Goal: Obtain resource: Obtain resource

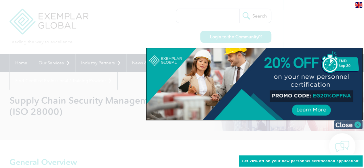
click at [360, 123] on img at bounding box center [348, 125] width 29 height 9
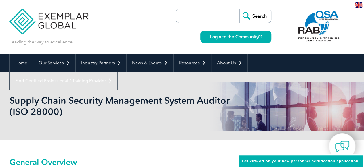
scroll to position [268, 0]
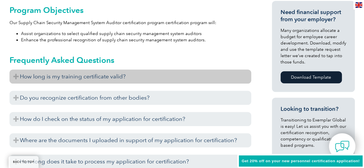
click at [97, 70] on h3 "How long is my training certificate valid?" at bounding box center [130, 77] width 242 height 14
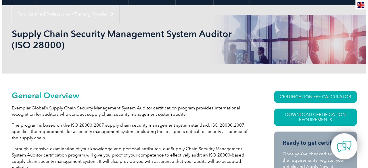
scroll to position [150, 0]
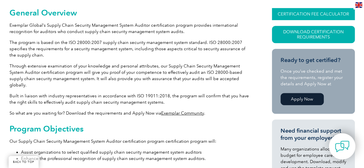
click at [316, 14] on link "CERTIFICATION FEE CALCULATOR" at bounding box center [313, 14] width 83 height 12
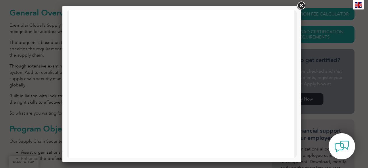
scroll to position [0, 0]
drag, startPoint x: 295, startPoint y: 43, endPoint x: 370, endPoint y: 20, distance: 79.0
click at [303, 10] on link at bounding box center [301, 6] width 10 height 10
click at [303, 10] on div at bounding box center [184, 84] width 368 height 168
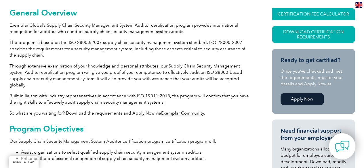
click at [303, 10] on link "CERTIFICATION FEE CALCULATOR" at bounding box center [313, 14] width 83 height 12
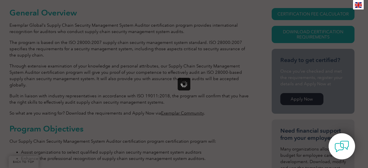
click at [254, 25] on div at bounding box center [184, 84] width 368 height 168
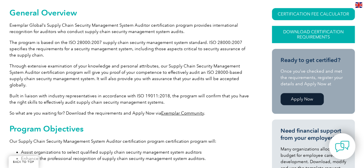
click at [316, 31] on link "Download Certification Requirements" at bounding box center [313, 34] width 83 height 17
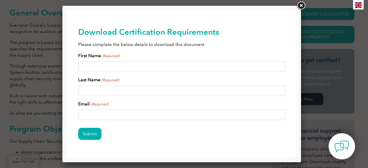
click at [103, 65] on input "First Name (Required)" at bounding box center [181, 67] width 207 height 10
type input "salah"
click at [104, 93] on input "Last Name (Required)" at bounding box center [181, 91] width 207 height 10
type input "bany sakher"
click at [91, 115] on input "Email (Required)" at bounding box center [181, 115] width 207 height 10
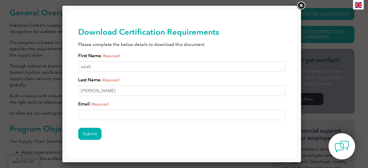
click at [91, 115] on input "Email (Required)" at bounding box center [181, 115] width 207 height 10
type input "alherdan1975@yahoo.com"
click at [139, 142] on div "Submit" at bounding box center [181, 134] width 207 height 25
click at [86, 133] on input "Submit" at bounding box center [89, 134] width 23 height 12
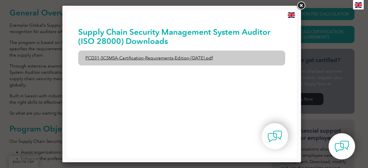
click at [124, 60] on link "PCD31-SCSMSA-Certification-Requirements-Edition-1-June-2020.pdf" at bounding box center [181, 58] width 207 height 15
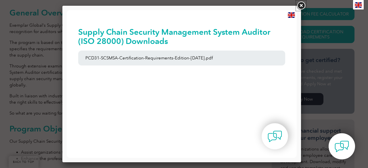
click at [300, 5] on link at bounding box center [301, 6] width 10 height 10
